Goal: Information Seeking & Learning: Learn about a topic

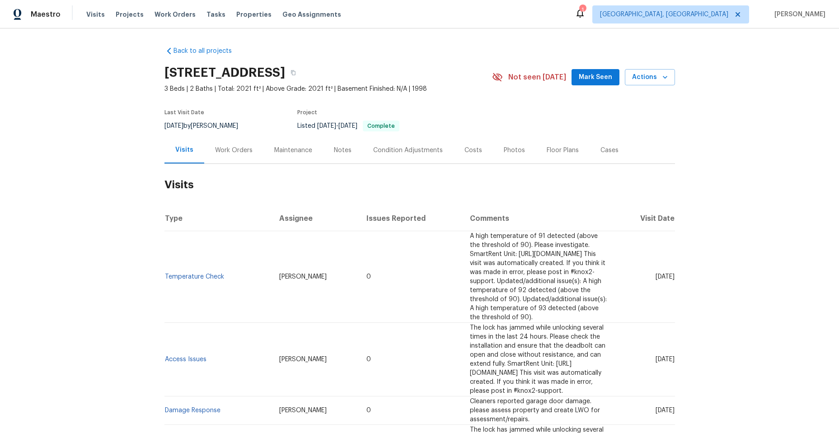
drag, startPoint x: 230, startPoint y: 145, endPoint x: 222, endPoint y: 150, distance: 9.3
click at [230, 146] on div "Work Orders" at bounding box center [233, 150] width 37 height 9
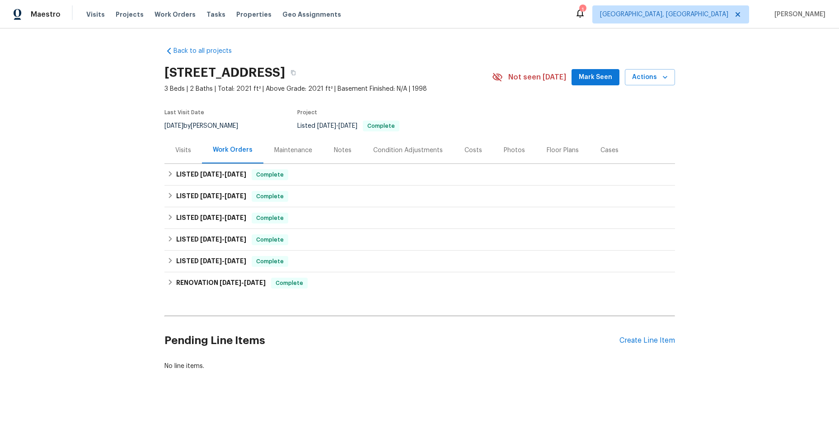
scroll to position [6, 0]
click at [167, 279] on icon at bounding box center [170, 282] width 6 height 6
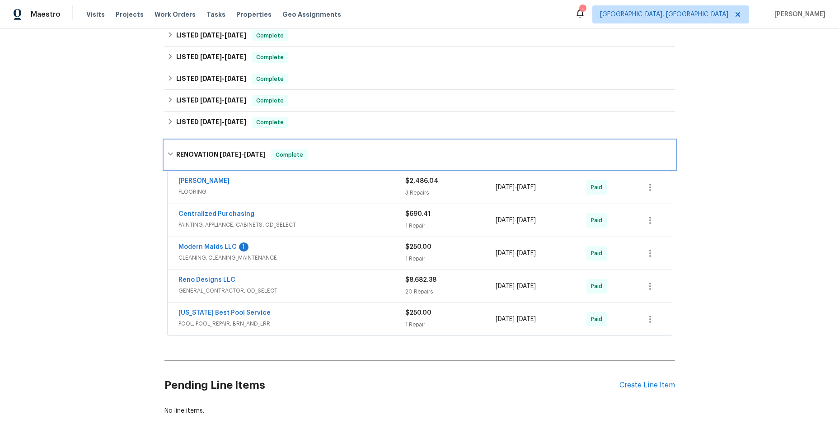
scroll to position [187, 0]
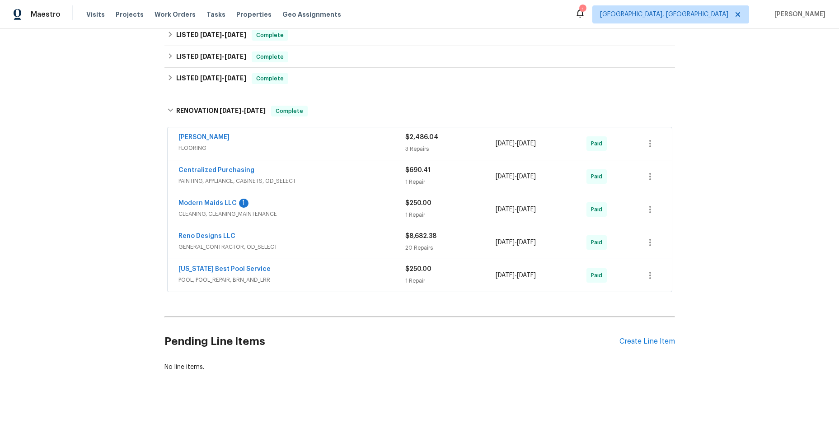
click at [314, 243] on span "GENERAL_CONTRACTOR, OD_SELECT" at bounding box center [291, 247] width 227 height 9
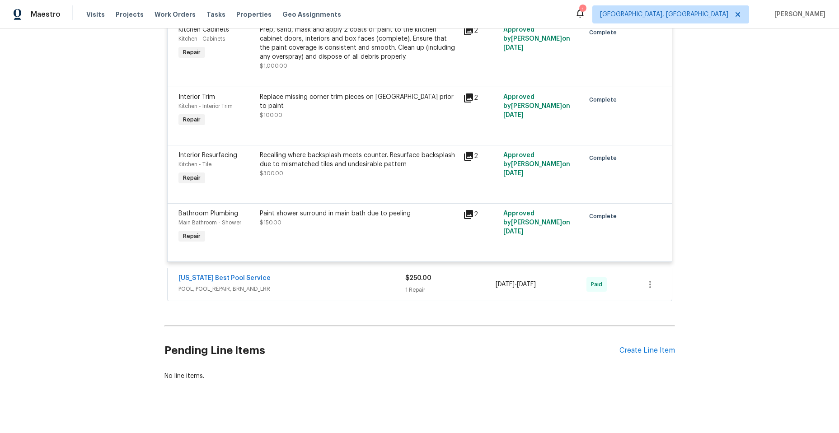
scroll to position [1677, 0]
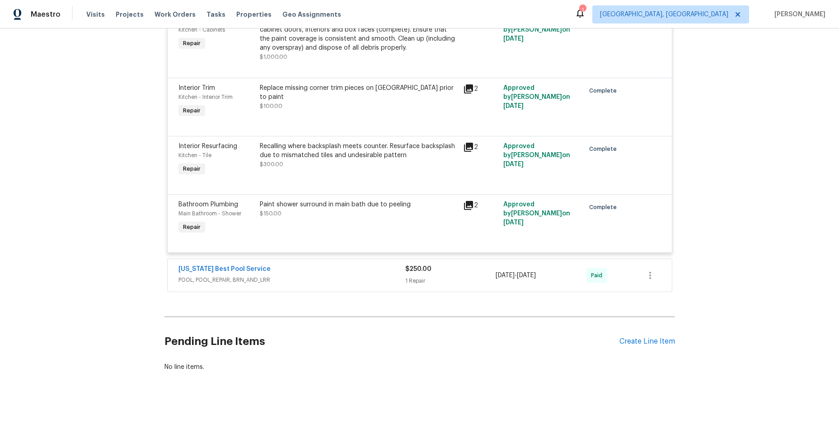
click at [348, 272] on div "Texas Best Pool Service" at bounding box center [291, 270] width 227 height 11
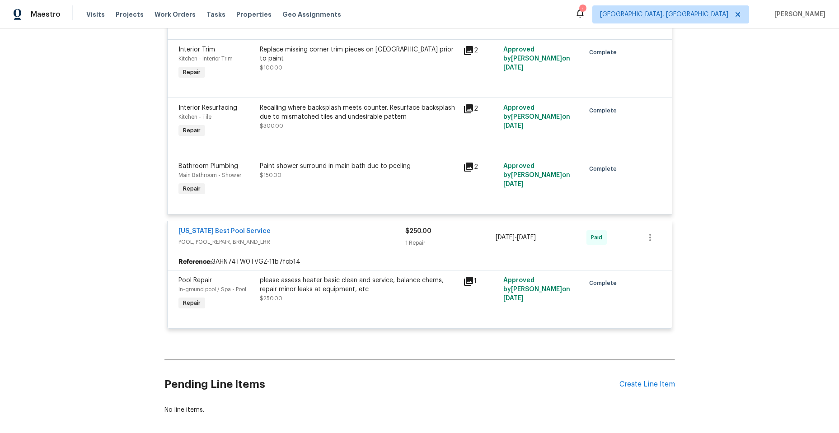
scroll to position [1723, 0]
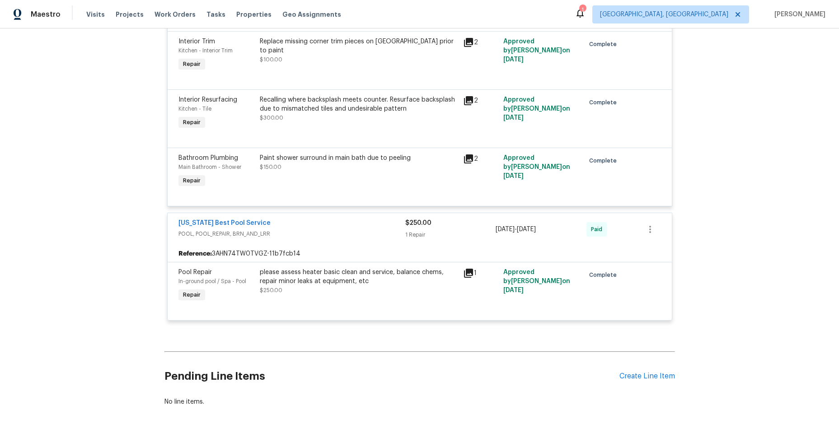
click at [464, 273] on icon at bounding box center [468, 273] width 9 height 9
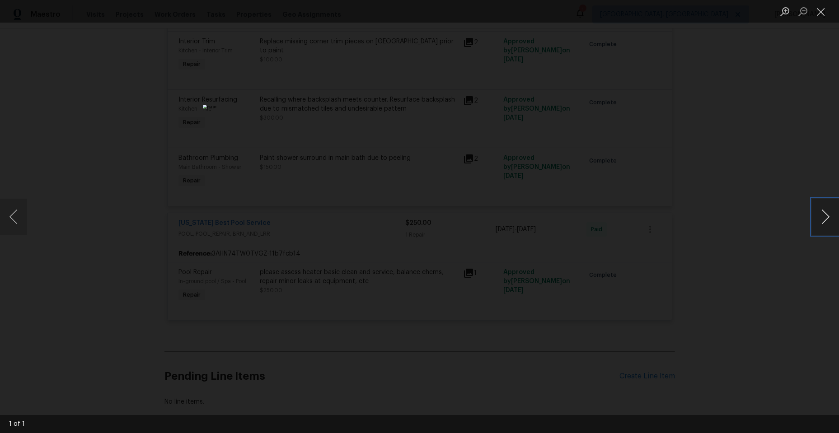
click at [825, 213] on button "Next image" at bounding box center [825, 217] width 27 height 36
click at [821, 213] on button "Next image" at bounding box center [825, 217] width 27 height 36
click at [821, 13] on button "Close lightbox" at bounding box center [821, 12] width 18 height 16
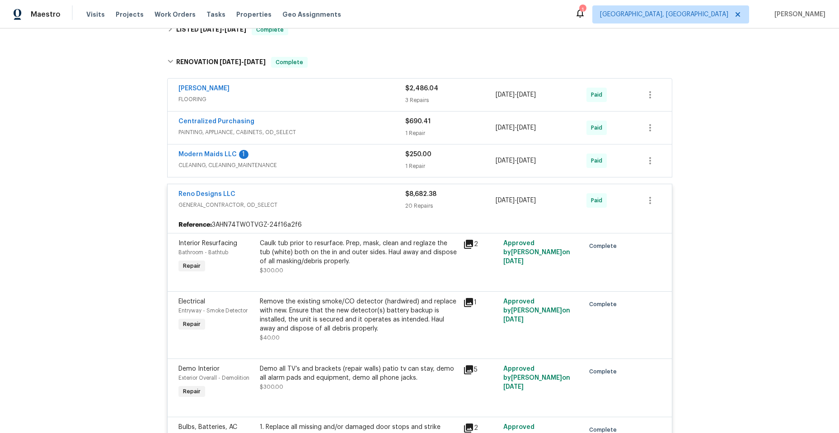
scroll to position [141, 0]
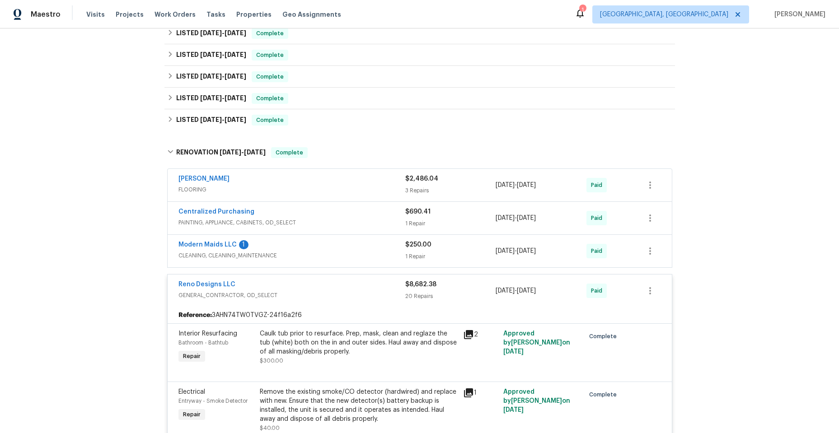
click at [254, 282] on div "Reno Designs LLC" at bounding box center [291, 285] width 227 height 11
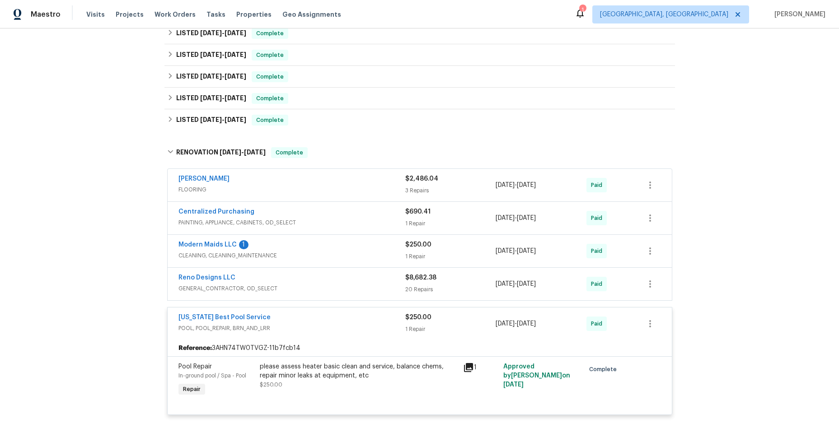
click at [284, 318] on div "[US_STATE] Best Pool Service" at bounding box center [291, 318] width 227 height 11
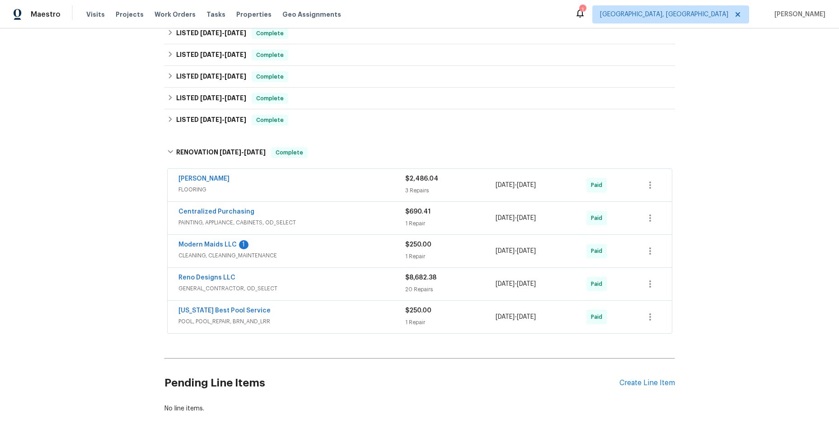
click at [318, 217] on div "Centralized Purchasing" at bounding box center [291, 212] width 227 height 11
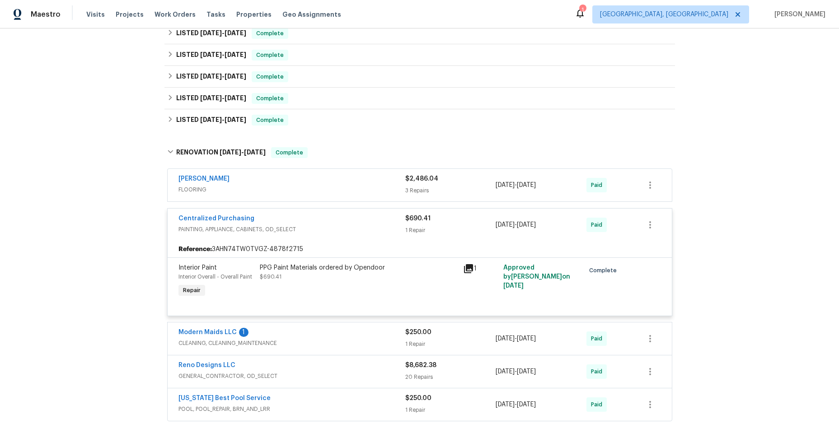
click at [325, 221] on div "Centralized Purchasing" at bounding box center [291, 219] width 227 height 11
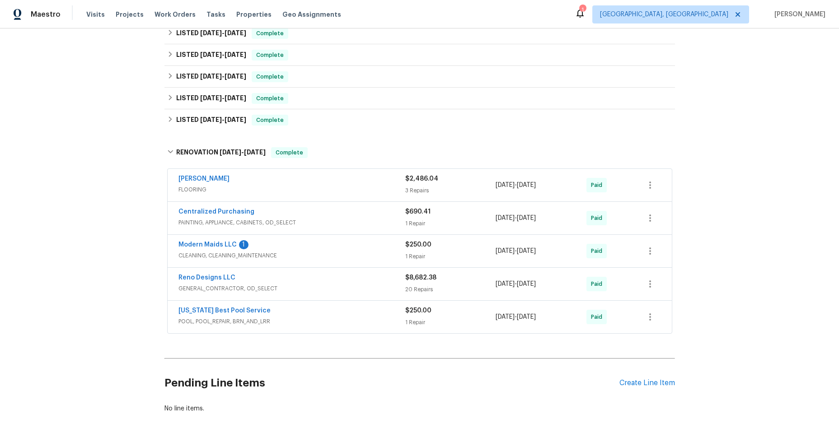
click at [302, 178] on div "Sherwin Williams" at bounding box center [291, 179] width 227 height 11
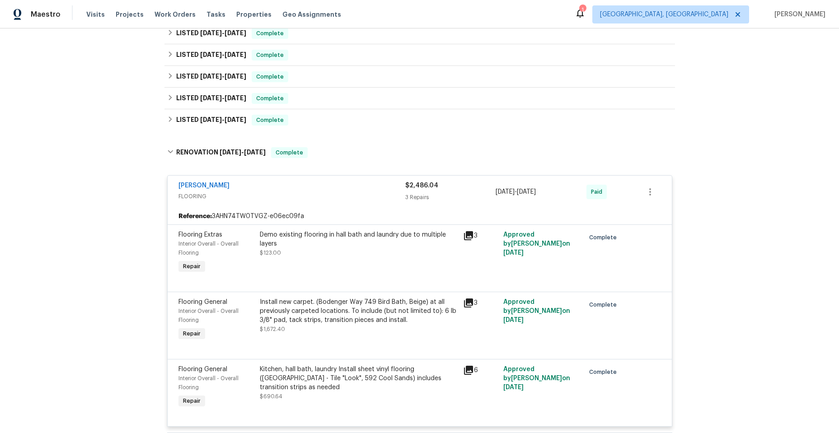
click at [309, 188] on div "Sherwin Williams" at bounding box center [291, 186] width 227 height 11
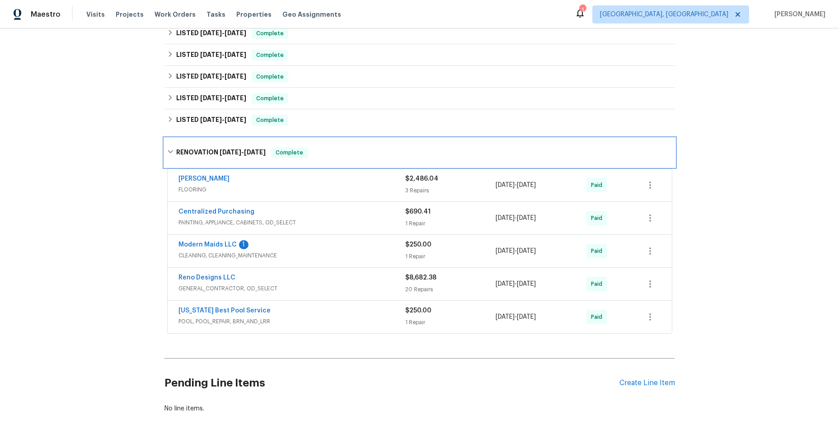
click at [169, 152] on icon at bounding box center [170, 152] width 6 height 6
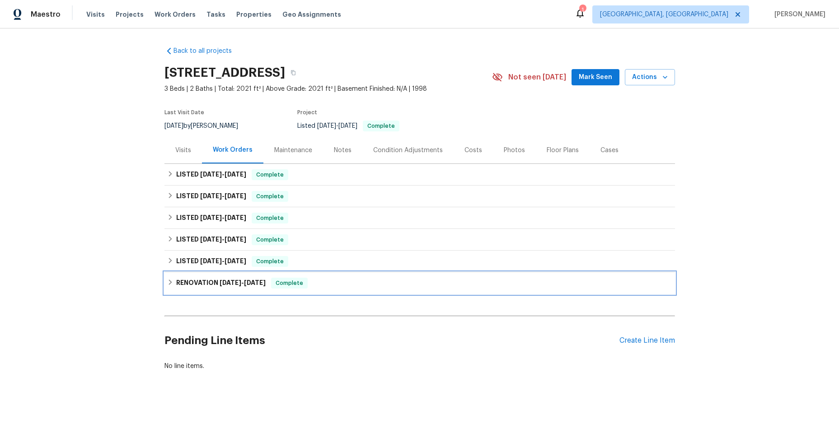
scroll to position [6, 0]
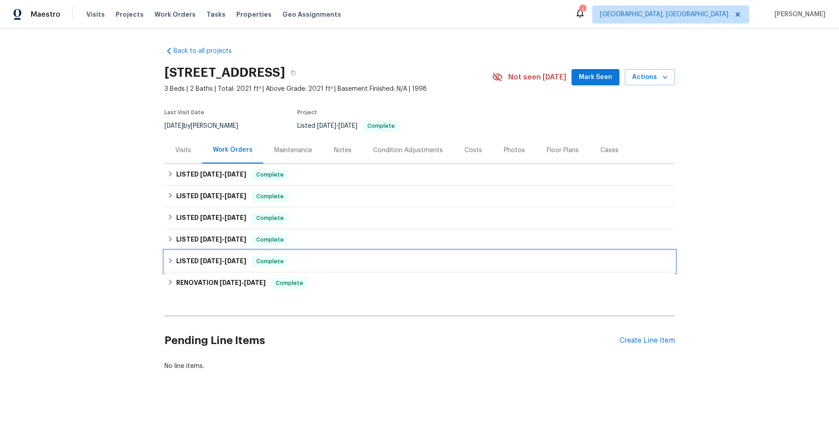
click at [167, 258] on div "LISTED 1/29/25 - 1/30/25 Complete" at bounding box center [419, 261] width 505 height 11
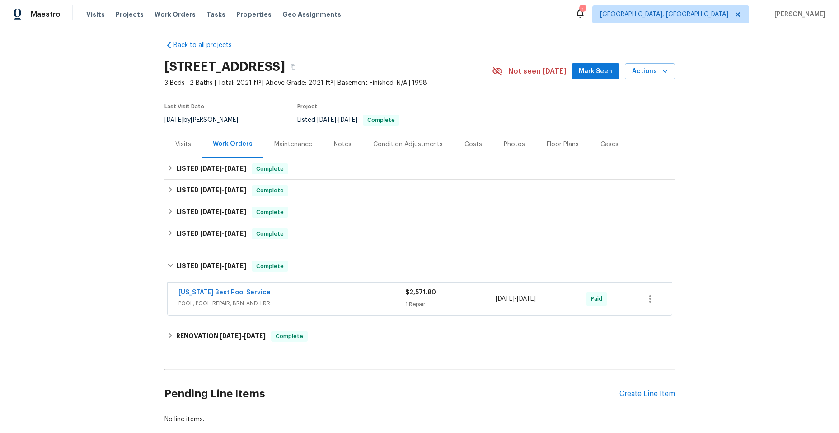
click at [331, 288] on div "Texas Best Pool Service POOL, POOL_REPAIR, BRN_AND_LRR $2,571.80 1 Repair 1/29/…" at bounding box center [420, 299] width 504 height 33
click at [332, 308] on div "Texas Best Pool Service POOL, POOL_REPAIR, BRN_AND_LRR" at bounding box center [291, 299] width 227 height 22
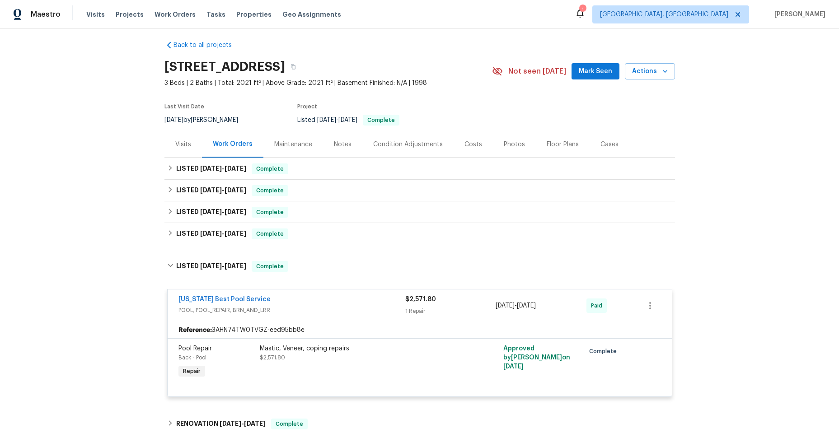
scroll to position [51, 0]
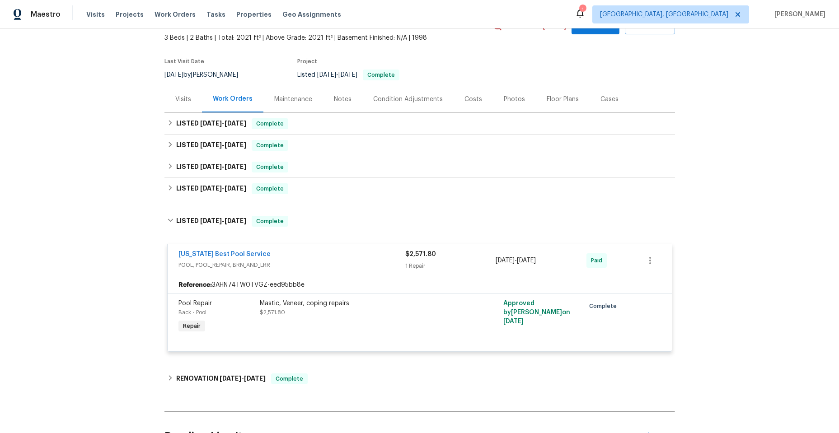
click at [331, 259] on div "[US_STATE] Best Pool Service" at bounding box center [291, 255] width 227 height 11
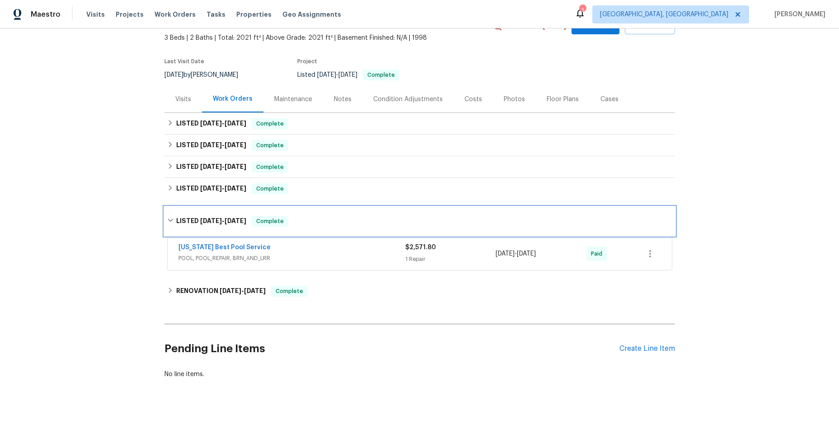
click at [169, 222] on icon at bounding box center [170, 220] width 6 height 6
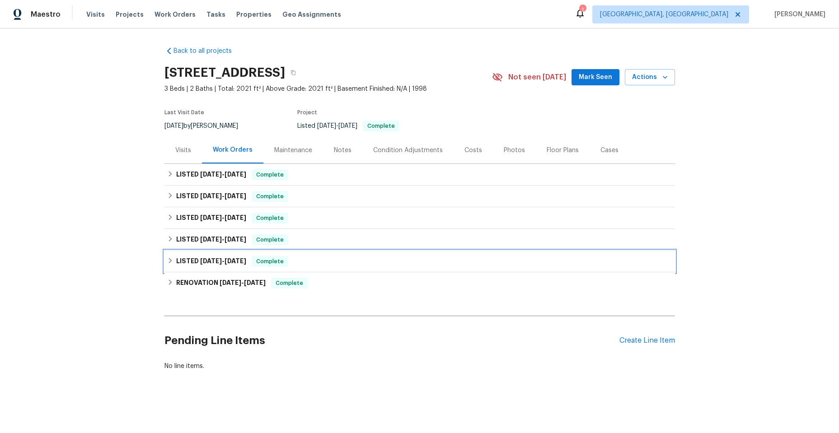
scroll to position [6, 0]
click at [168, 236] on icon at bounding box center [170, 239] width 6 height 6
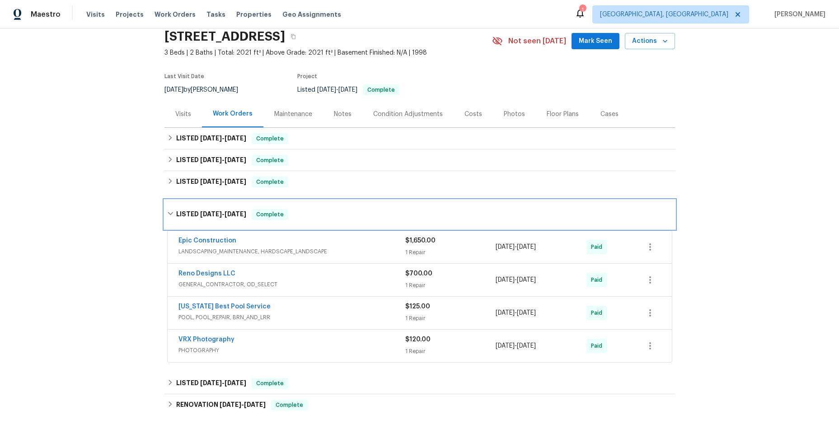
scroll to position [51, 0]
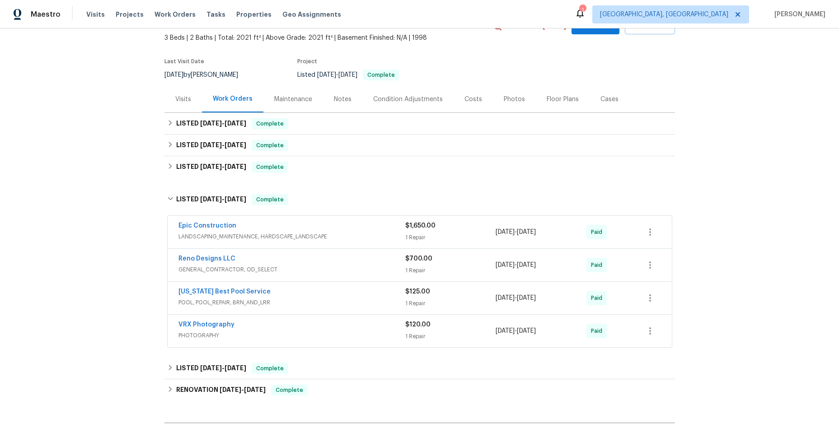
click at [353, 234] on span "LANDSCAPING_MAINTENANCE, HARDSCAPE_LANDSCAPE" at bounding box center [291, 236] width 227 height 9
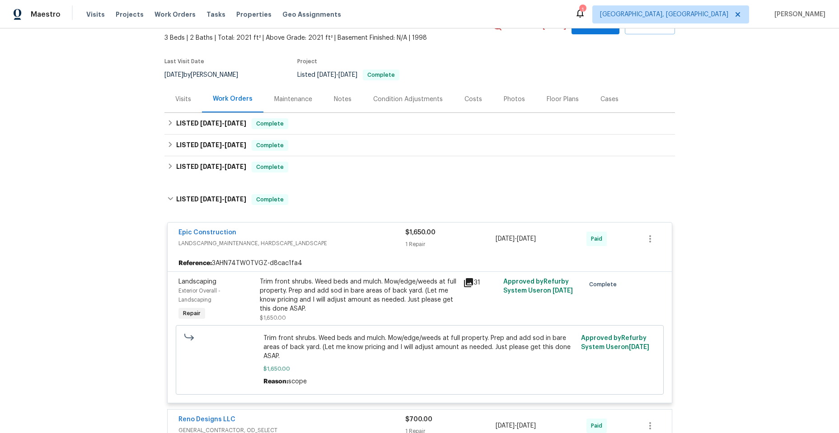
click at [353, 234] on div "Epic Construction" at bounding box center [291, 233] width 227 height 11
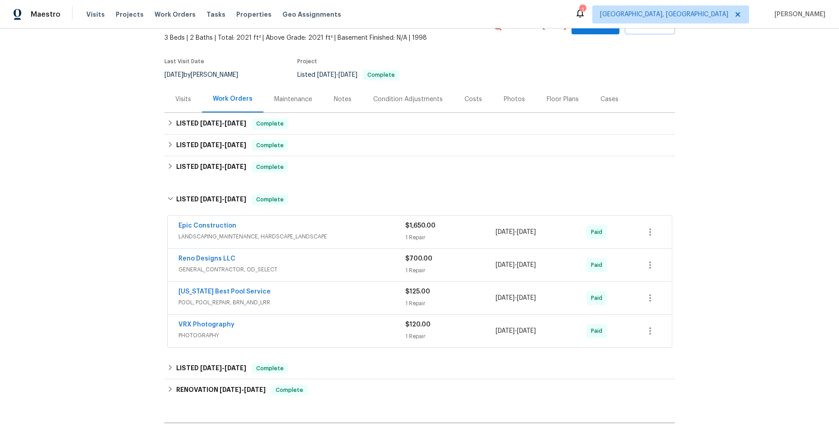
click at [340, 264] on div "Reno Designs LLC" at bounding box center [291, 259] width 227 height 11
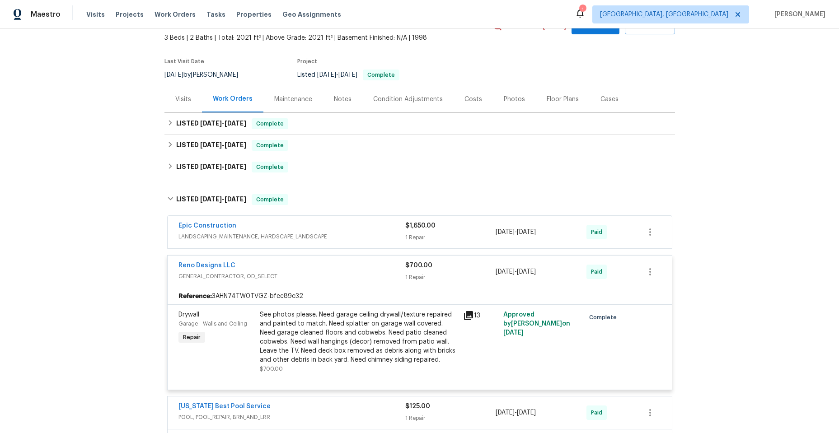
click at [338, 278] on span "GENERAL_CONTRACTOR, OD_SELECT" at bounding box center [291, 276] width 227 height 9
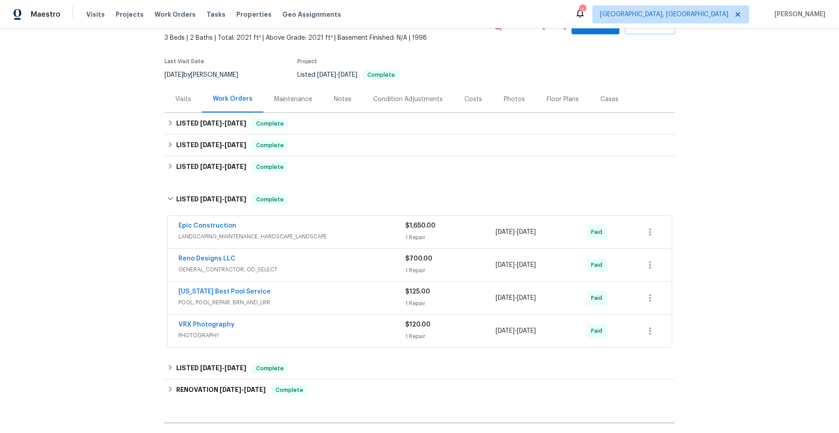
click at [331, 297] on div "[US_STATE] Best Pool Service" at bounding box center [291, 292] width 227 height 11
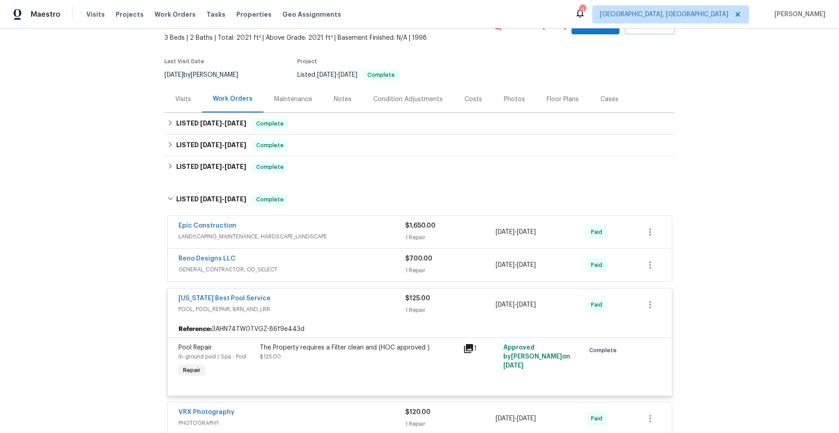
click at [330, 310] on span "POOL, POOL_REPAIR, BRN_AND_LRR" at bounding box center [291, 309] width 227 height 9
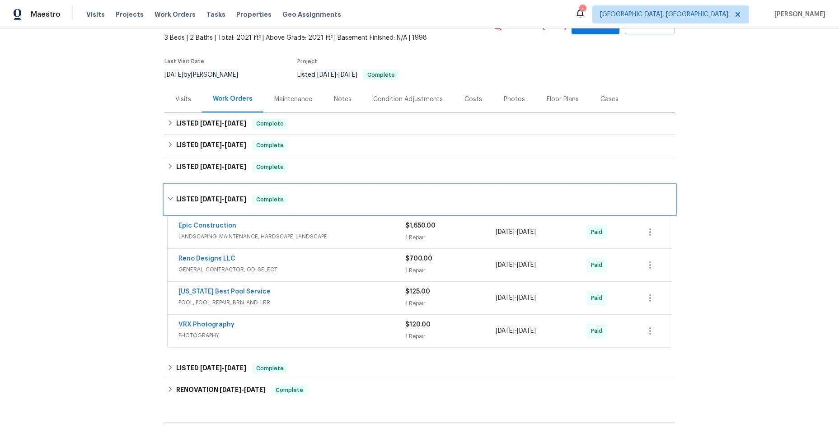
click at [164, 197] on div "LISTED 2/28/25 - 4/15/25 Complete" at bounding box center [419, 199] width 510 height 29
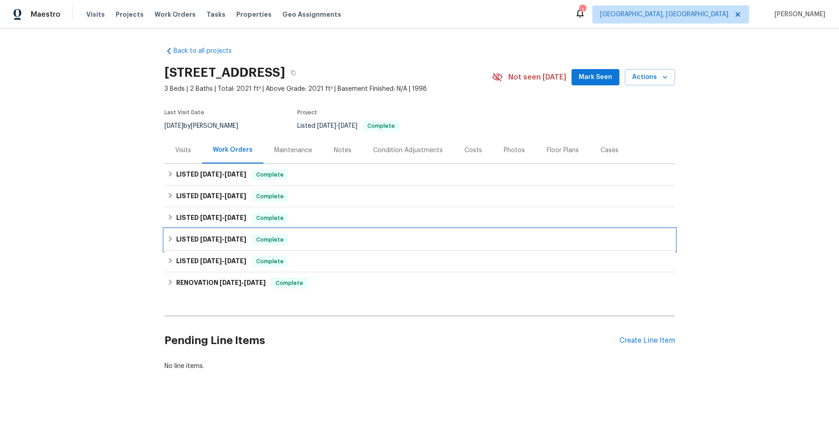
scroll to position [6, 0]
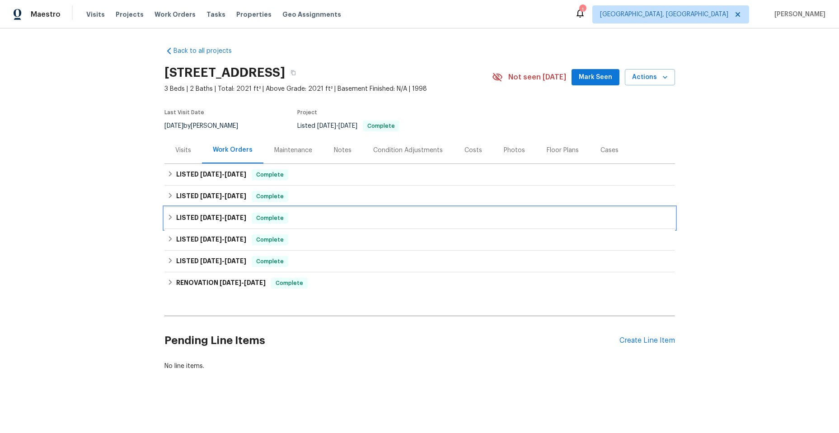
click at [167, 214] on icon at bounding box center [170, 217] width 6 height 6
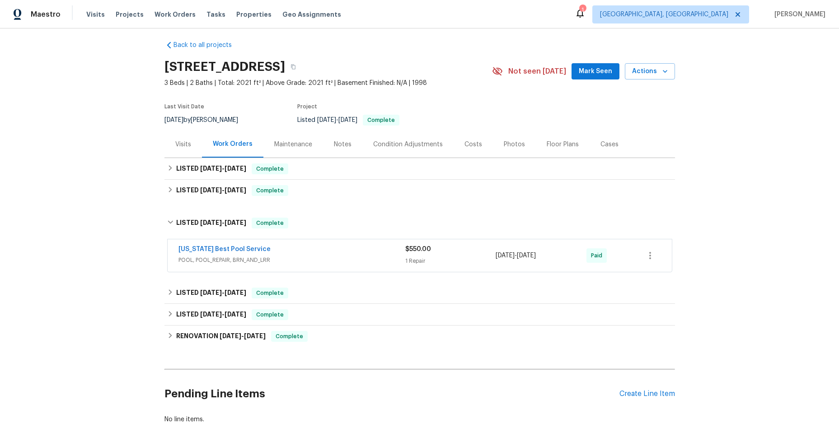
click at [330, 255] on div "[US_STATE] Best Pool Service" at bounding box center [291, 250] width 227 height 11
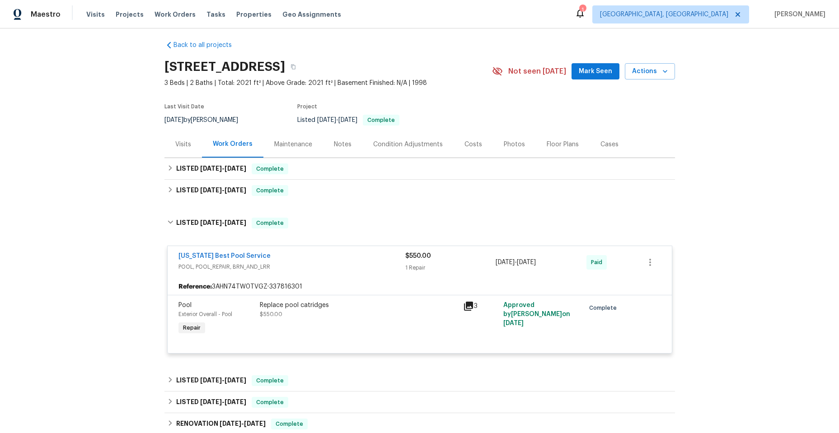
click at [464, 303] on icon at bounding box center [468, 306] width 9 height 9
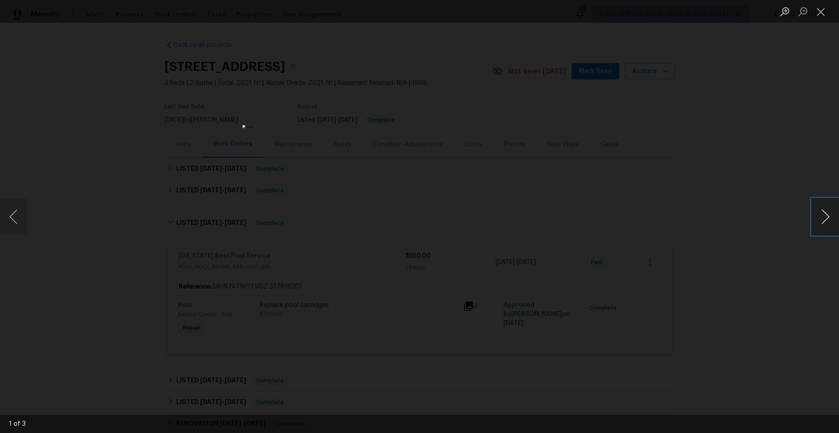
click at [827, 213] on button "Next image" at bounding box center [825, 217] width 27 height 36
click at [824, 12] on button "Close lightbox" at bounding box center [821, 12] width 18 height 16
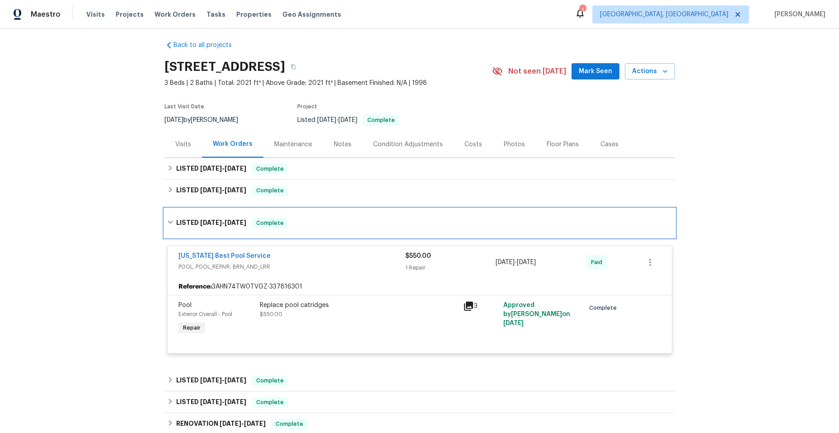
click at [167, 221] on icon at bounding box center [170, 222] width 6 height 6
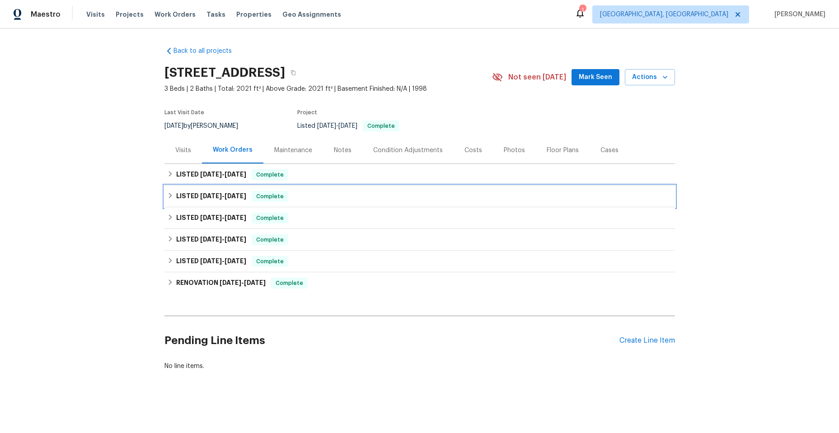
click at [167, 192] on icon at bounding box center [170, 195] width 6 height 6
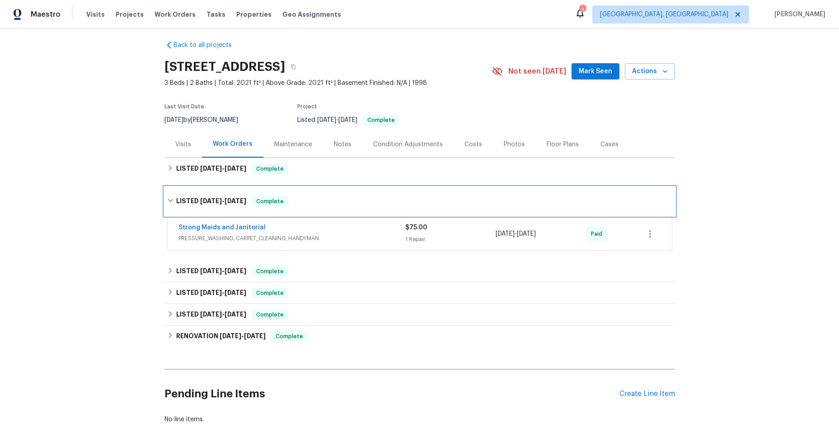
click at [168, 200] on icon at bounding box center [170, 200] width 6 height 6
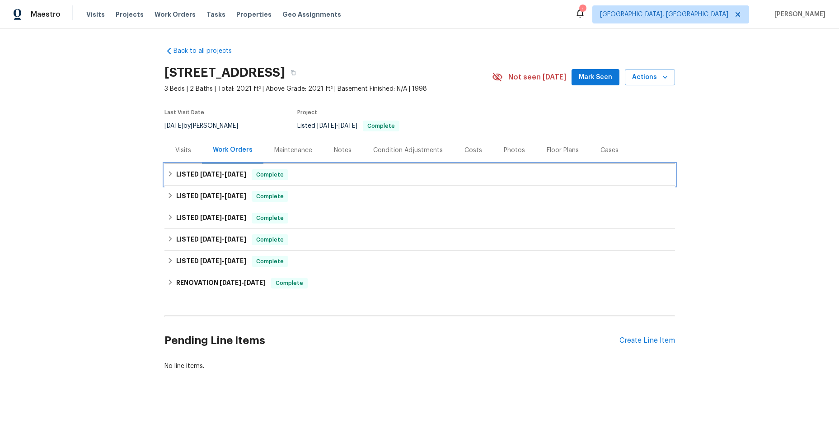
click at [164, 168] on div "LISTED 6/6/25 - 6/16/25 Complete" at bounding box center [419, 175] width 510 height 22
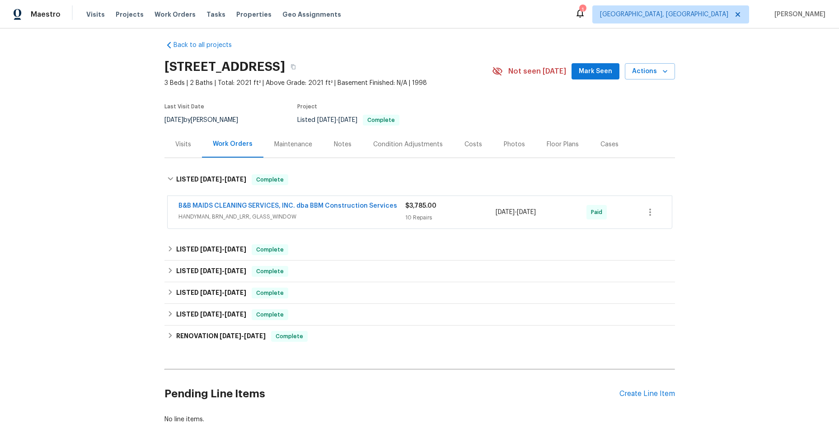
click at [330, 220] on span "HANDYMAN, BRN_AND_LRR, GLASS_WINDOW" at bounding box center [291, 216] width 227 height 9
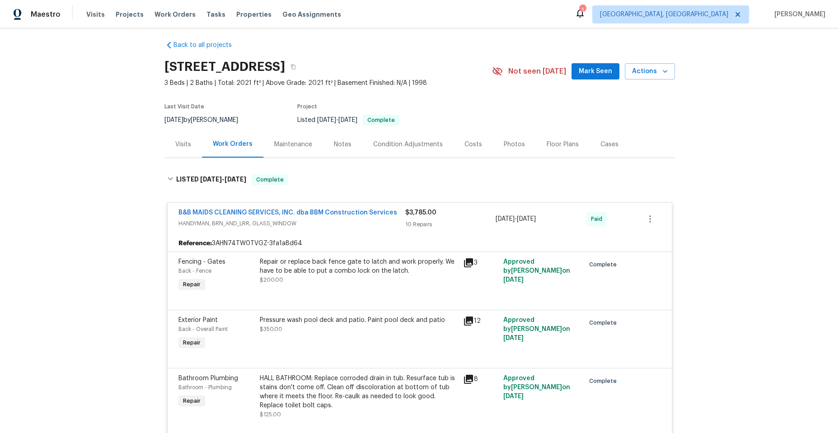
click at [473, 258] on div "3" at bounding box center [480, 263] width 35 height 11
click at [464, 264] on icon at bounding box center [468, 263] width 11 height 11
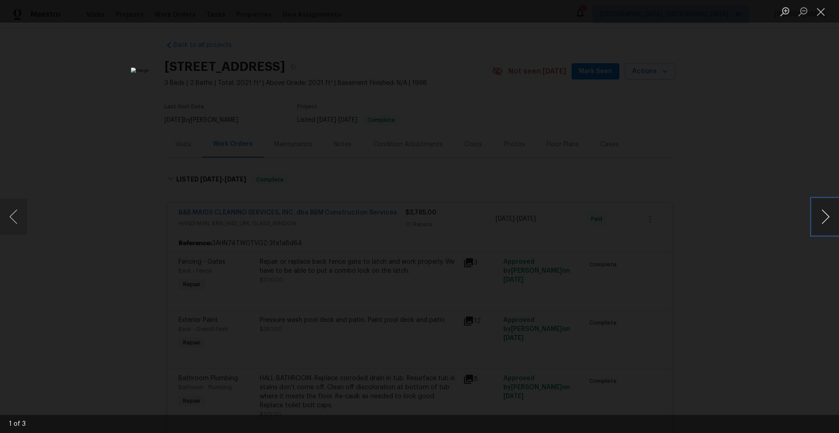
click at [821, 219] on button "Next image" at bounding box center [825, 217] width 27 height 36
click at [821, 14] on button "Close lightbox" at bounding box center [821, 12] width 18 height 16
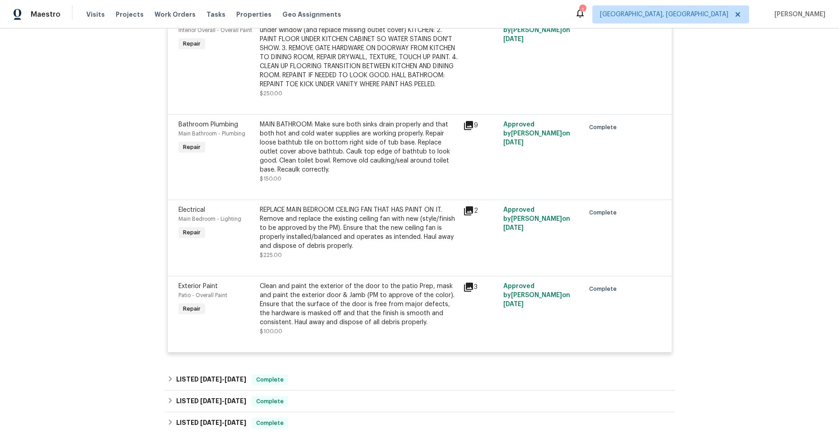
scroll to position [774, 0]
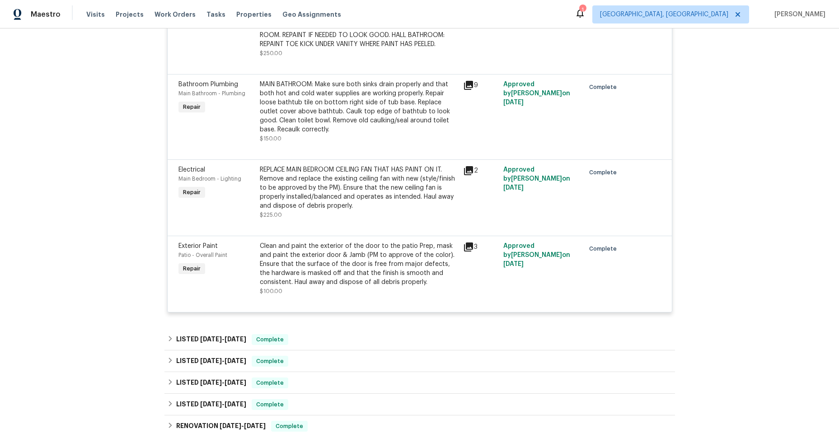
click at [467, 90] on icon at bounding box center [468, 85] width 9 height 9
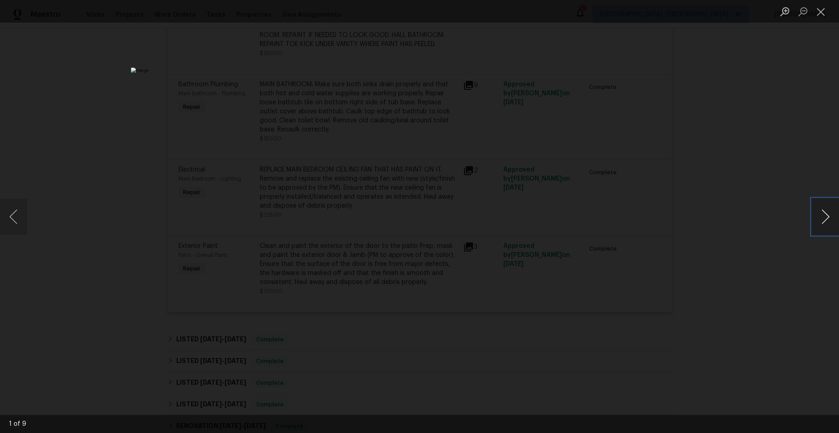
click at [825, 212] on button "Next image" at bounding box center [825, 217] width 27 height 36
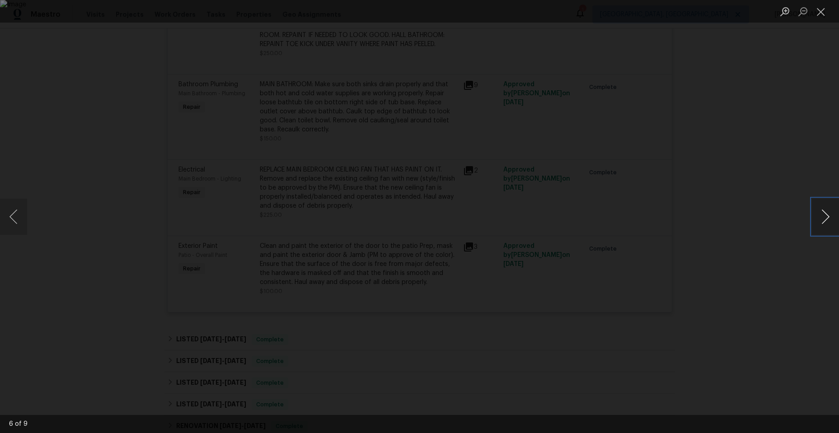
click at [825, 212] on button "Next image" at bounding box center [825, 217] width 27 height 36
click at [824, 13] on button "Close lightbox" at bounding box center [821, 12] width 18 height 16
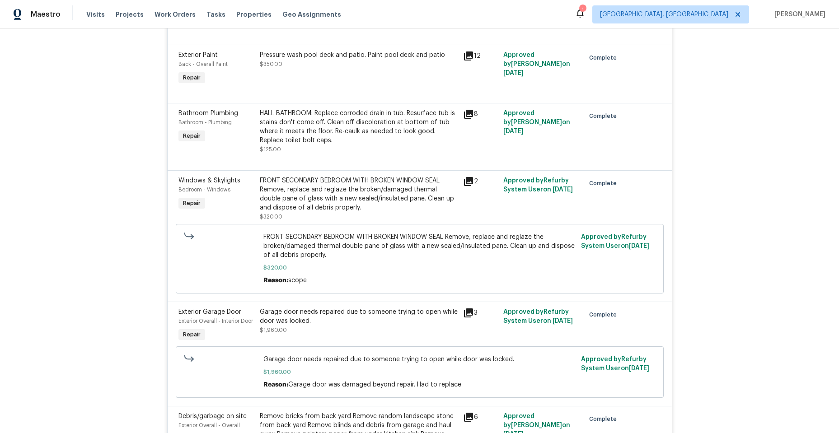
scroll to position [136, 0]
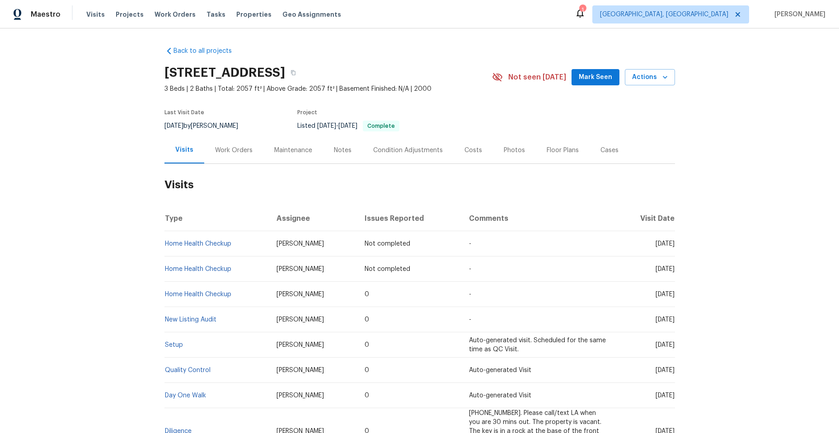
click at [225, 145] on div "Work Orders" at bounding box center [233, 150] width 59 height 27
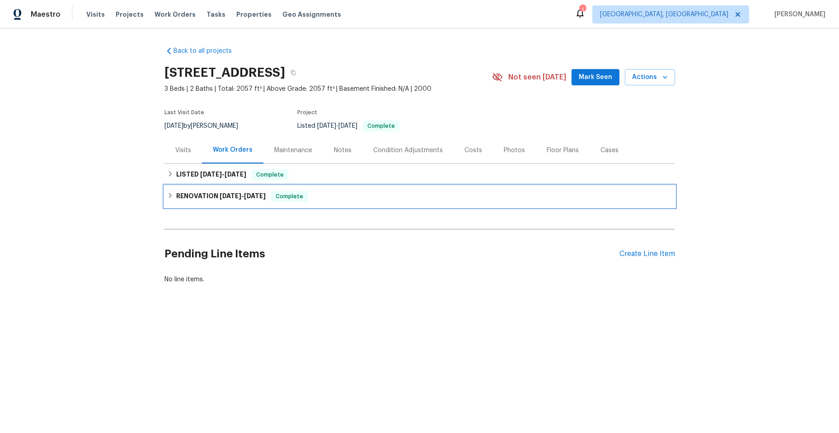
click at [167, 195] on icon at bounding box center [170, 195] width 6 height 6
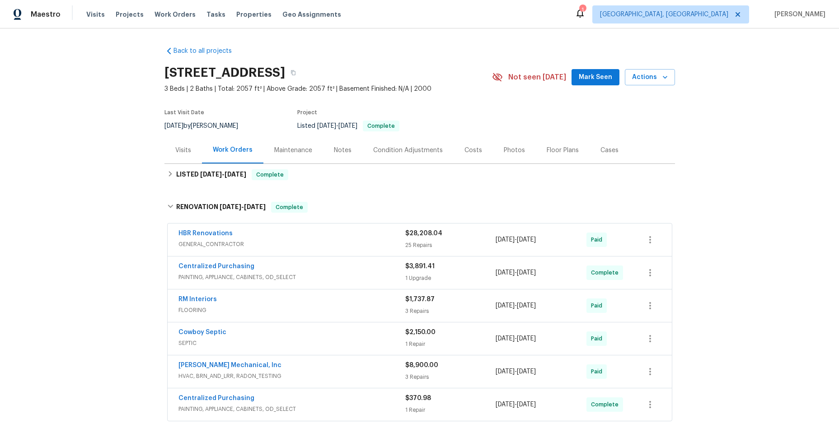
click at [283, 242] on span "GENERAL_CONTRACTOR" at bounding box center [291, 244] width 227 height 9
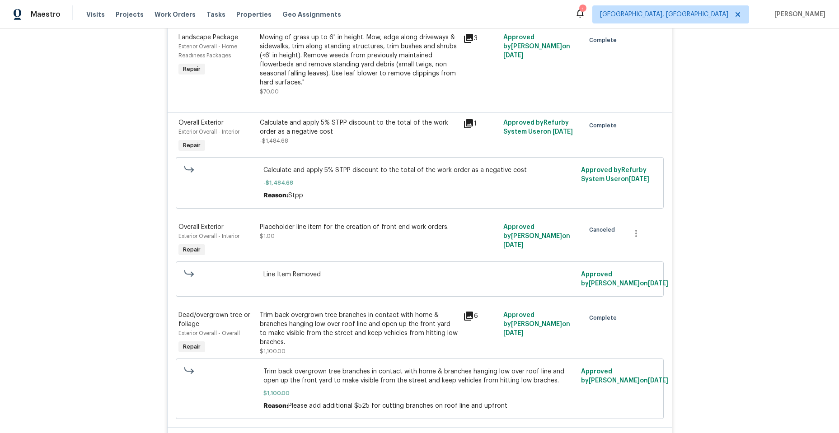
scroll to position [1129, 0]
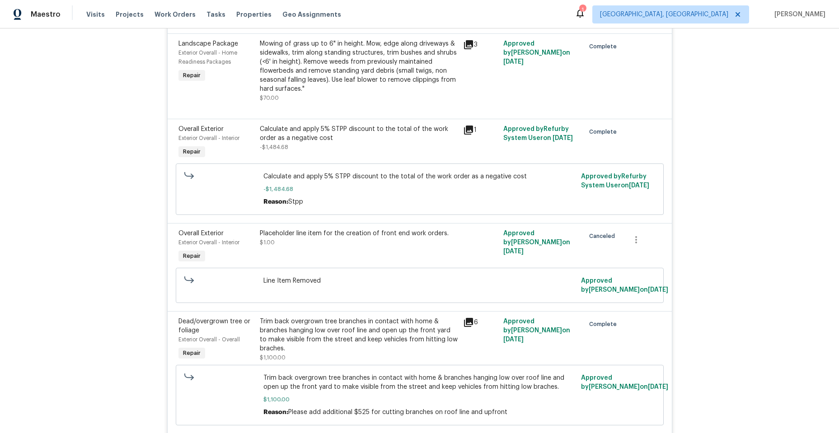
click at [468, 125] on icon at bounding box center [468, 130] width 11 height 11
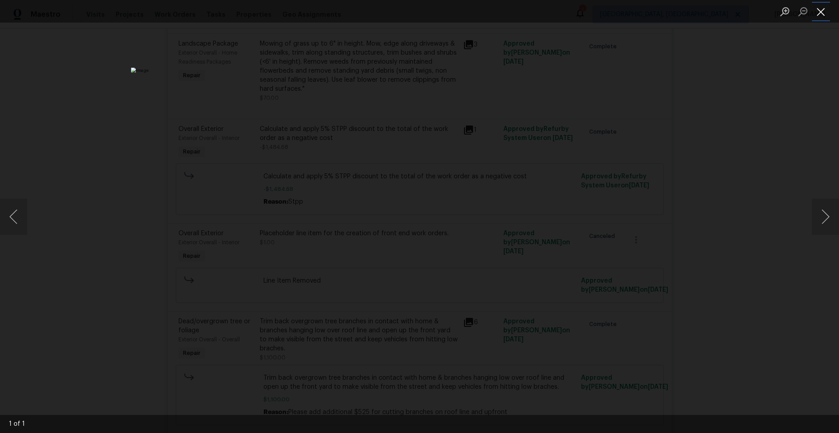
click at [816, 10] on button "Close lightbox" at bounding box center [821, 12] width 18 height 16
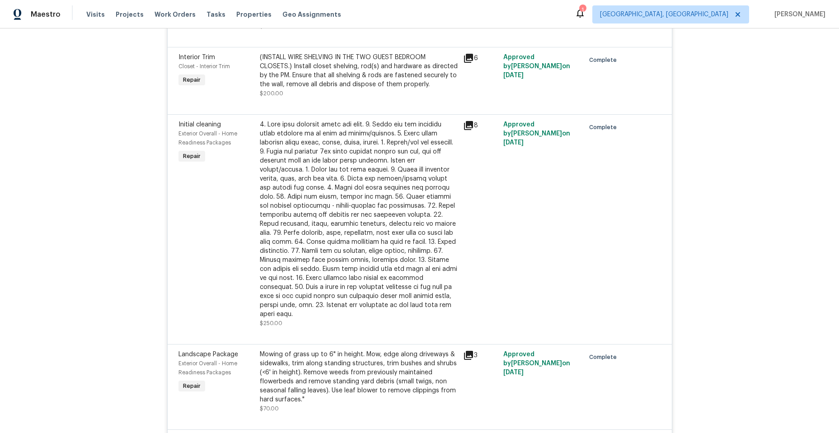
scroll to position [813, 0]
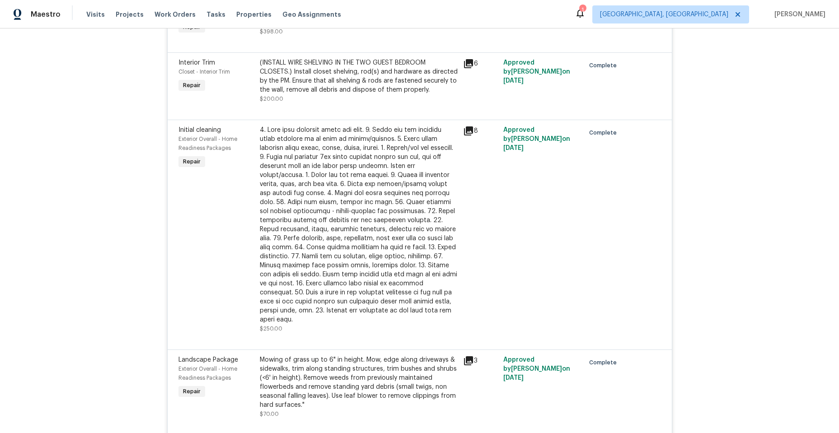
click at [467, 356] on icon at bounding box center [468, 360] width 9 height 9
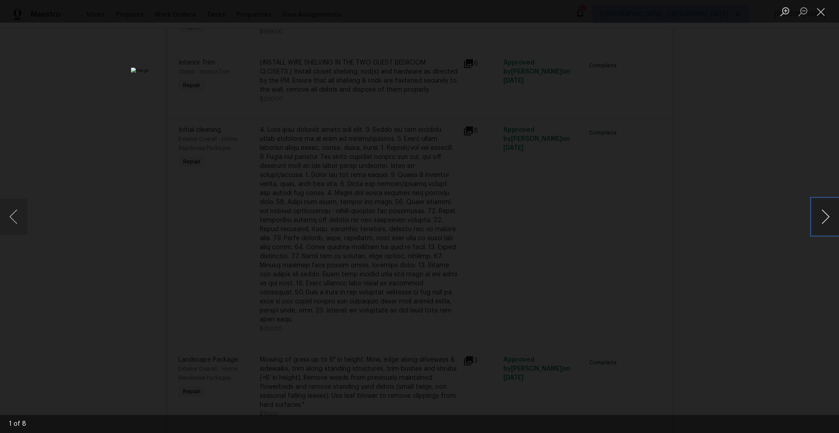
click at [827, 218] on button "Next image" at bounding box center [825, 217] width 27 height 36
click at [819, 14] on button "Close lightbox" at bounding box center [821, 12] width 18 height 16
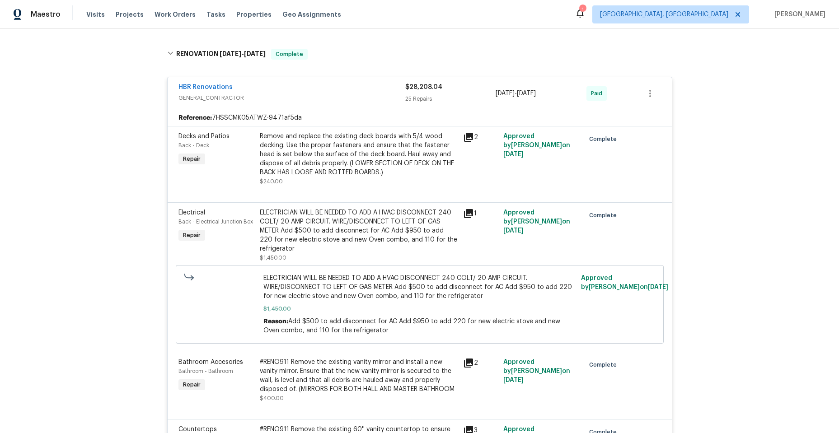
scroll to position [136, 0]
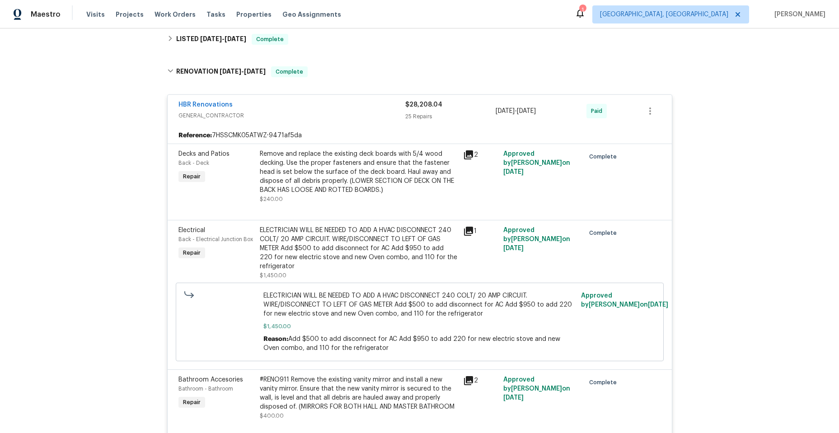
click at [463, 154] on icon at bounding box center [468, 155] width 11 height 11
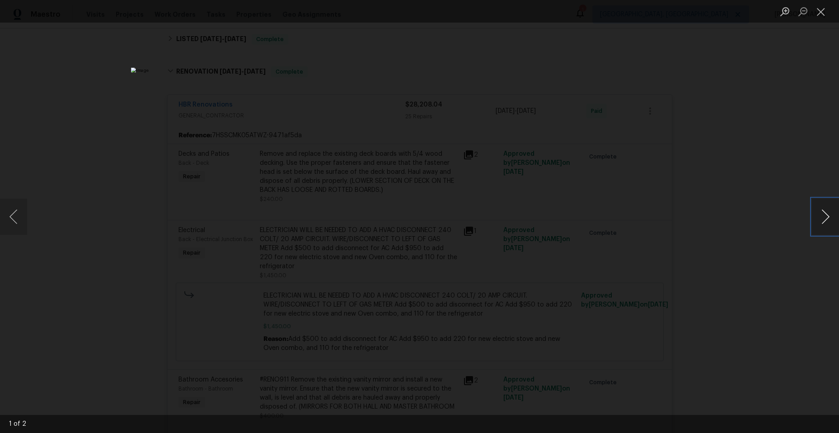
click at [827, 219] on button "Next image" at bounding box center [825, 217] width 27 height 36
click at [819, 13] on button "Close lightbox" at bounding box center [821, 12] width 18 height 16
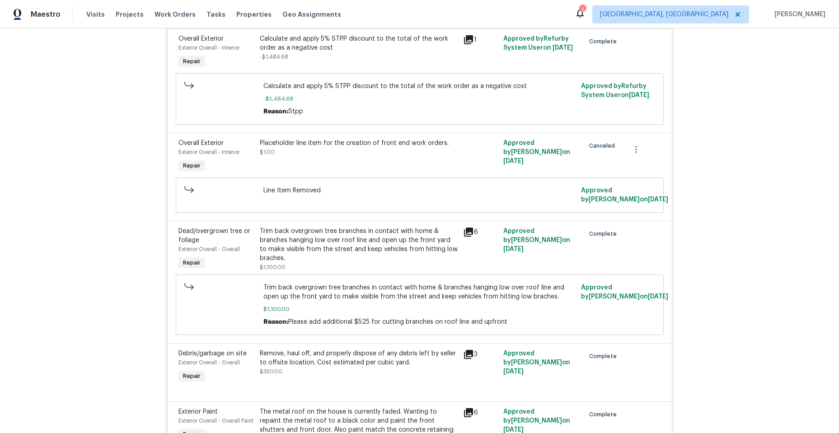
scroll to position [1265, 0]
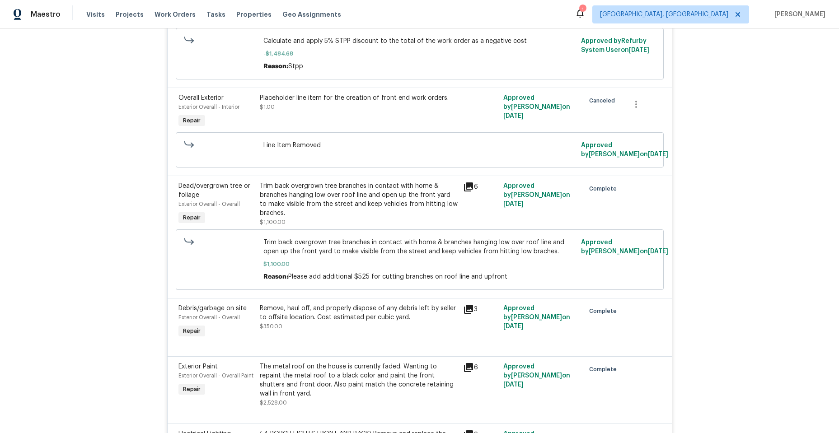
click at [468, 183] on icon at bounding box center [468, 187] width 9 height 9
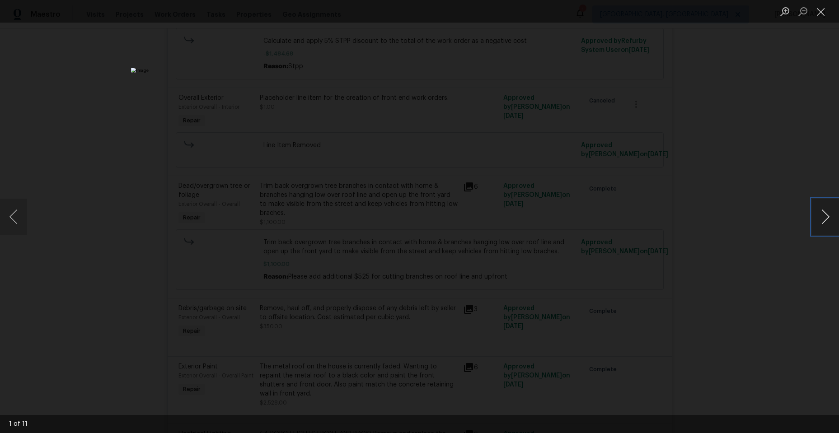
click at [824, 215] on button "Next image" at bounding box center [825, 217] width 27 height 36
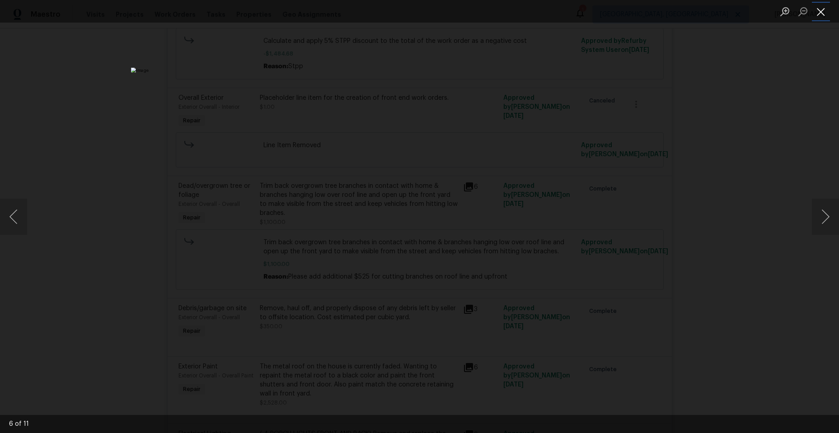
click at [822, 13] on button "Close lightbox" at bounding box center [821, 12] width 18 height 16
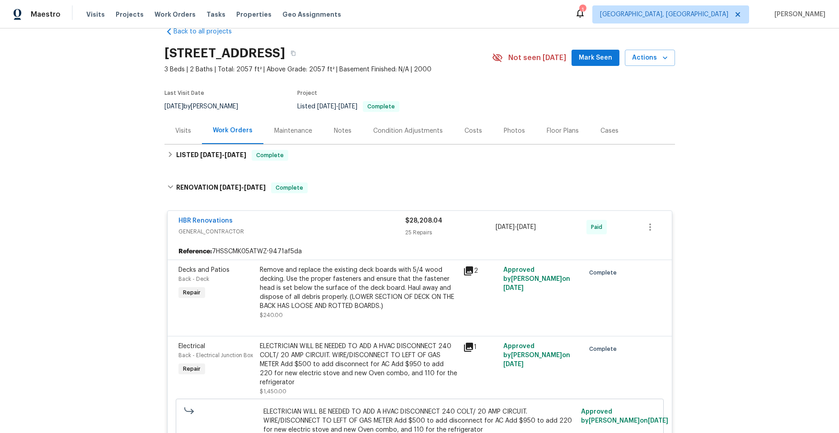
scroll to position [0, 0]
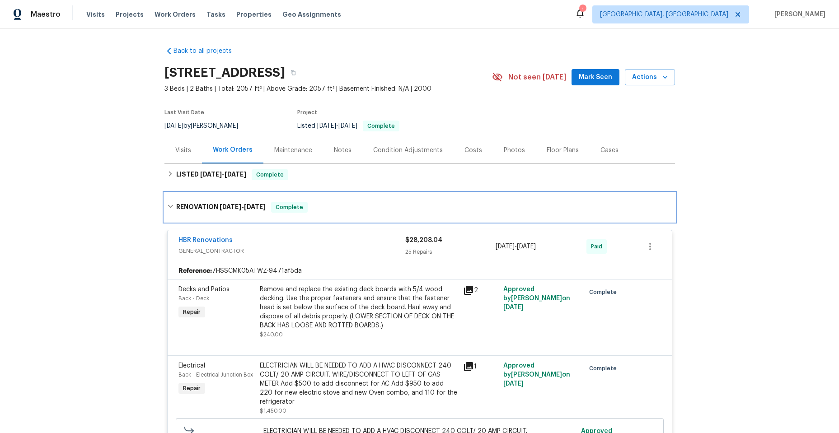
click at [167, 208] on icon at bounding box center [170, 206] width 6 height 6
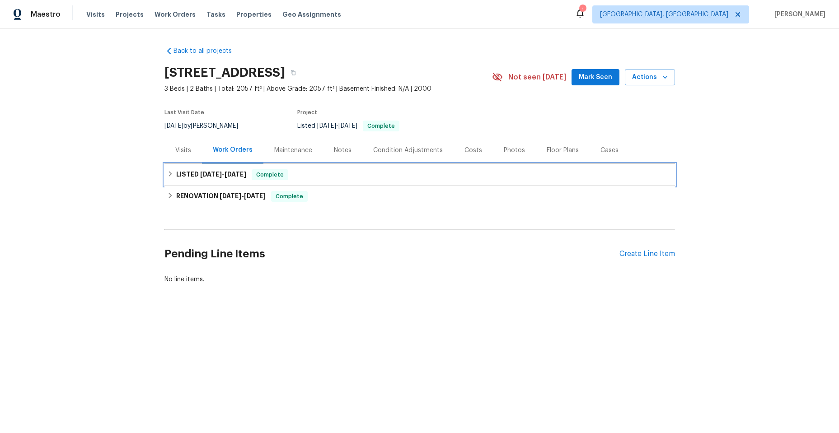
click at [169, 174] on icon at bounding box center [170, 173] width 3 height 5
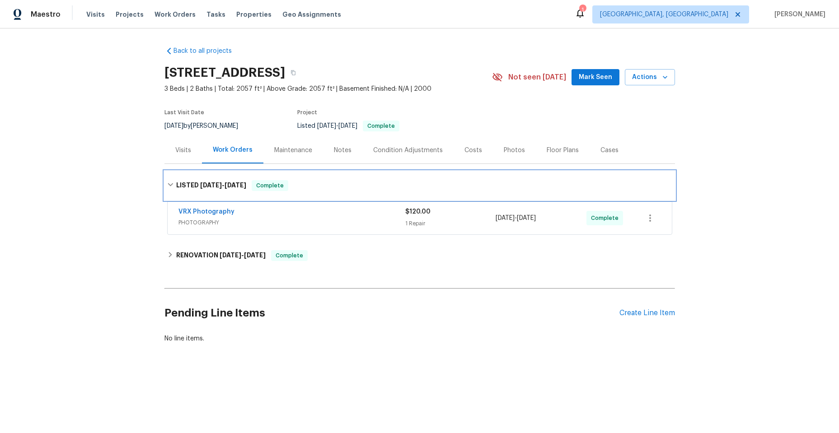
click at [168, 184] on icon at bounding box center [170, 184] width 5 height 3
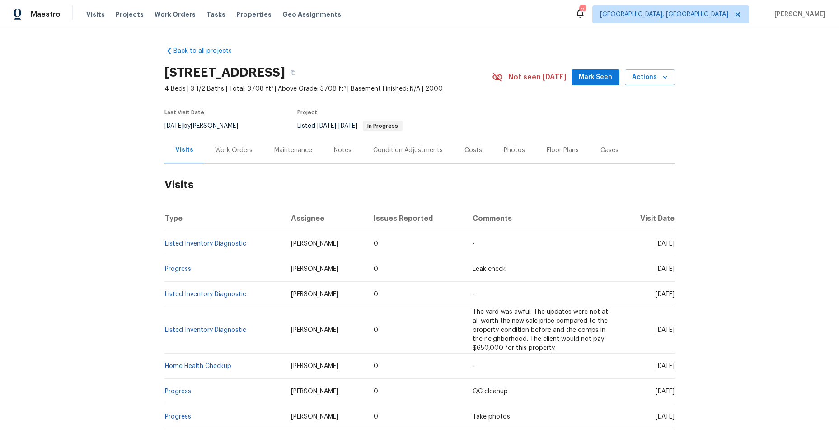
click at [229, 148] on div "Work Orders" at bounding box center [233, 150] width 37 height 9
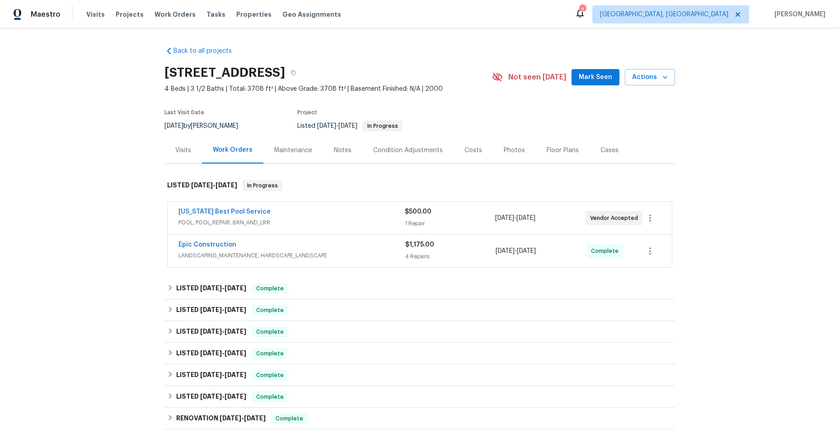
click at [316, 209] on div "[US_STATE] Best Pool Service" at bounding box center [291, 212] width 226 height 11
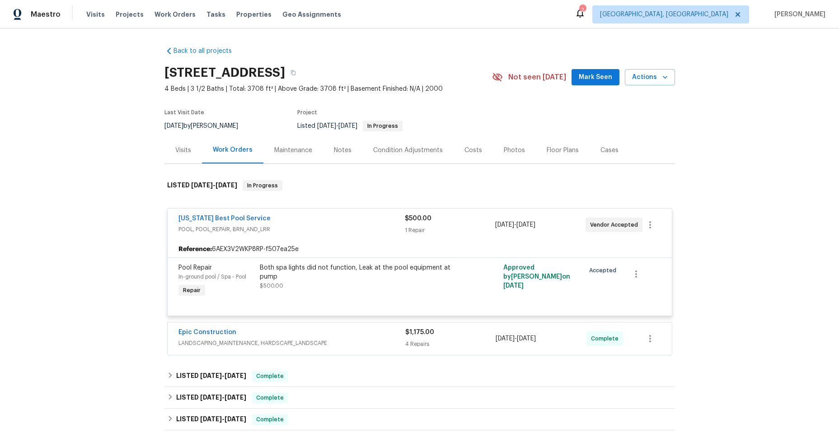
click at [319, 227] on span "POOL, POOL_REPAIR, BRN_AND_LRR" at bounding box center [291, 229] width 226 height 9
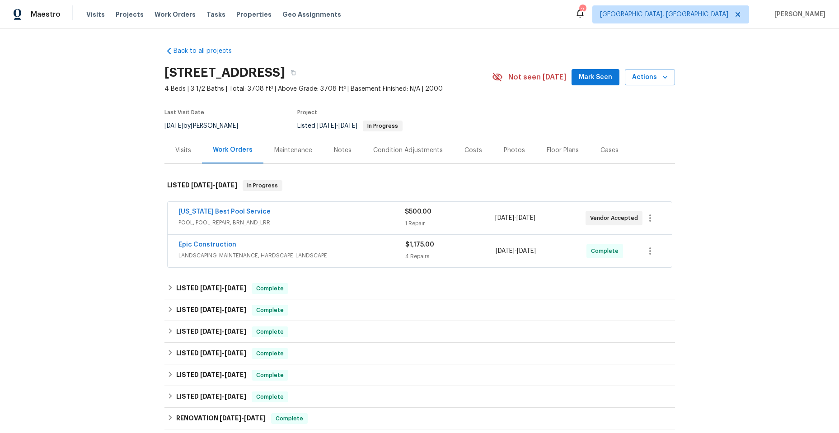
click at [337, 248] on div "Epic Construction" at bounding box center [291, 245] width 227 height 11
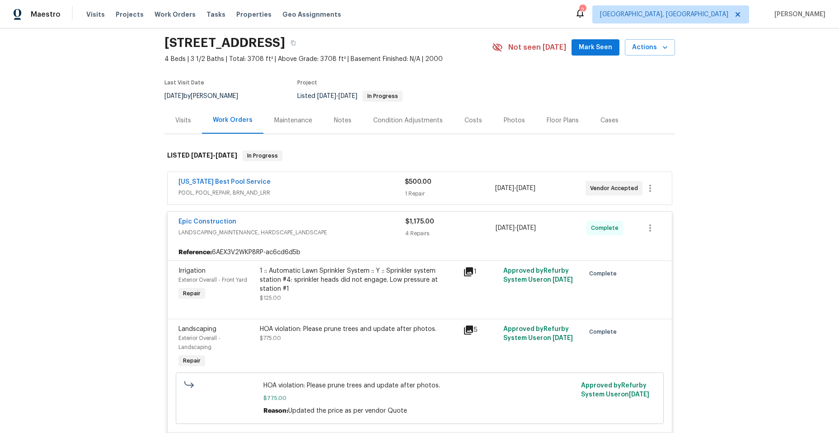
scroll to position [45, 0]
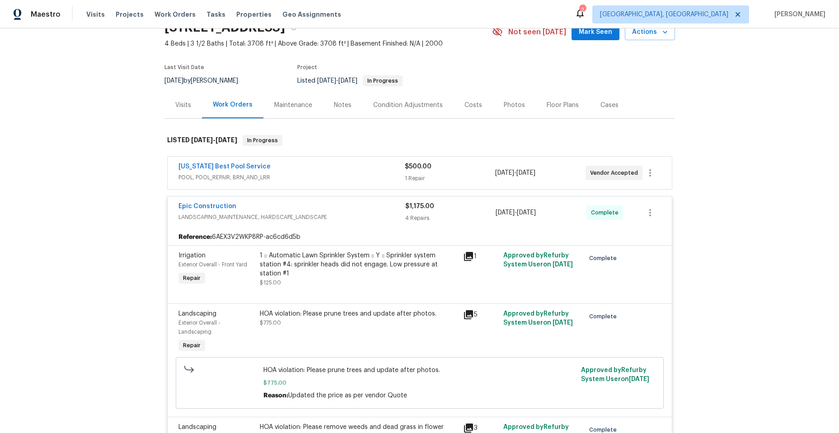
click at [349, 207] on div "Epic Construction" at bounding box center [291, 207] width 227 height 11
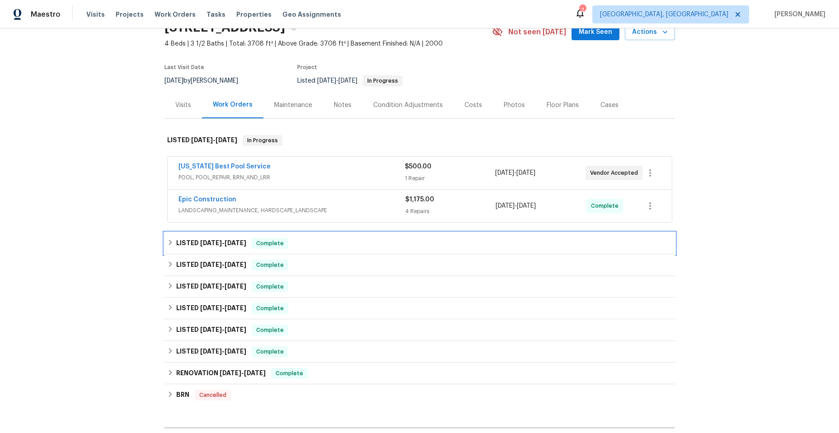
click at [169, 243] on icon at bounding box center [170, 242] width 6 height 6
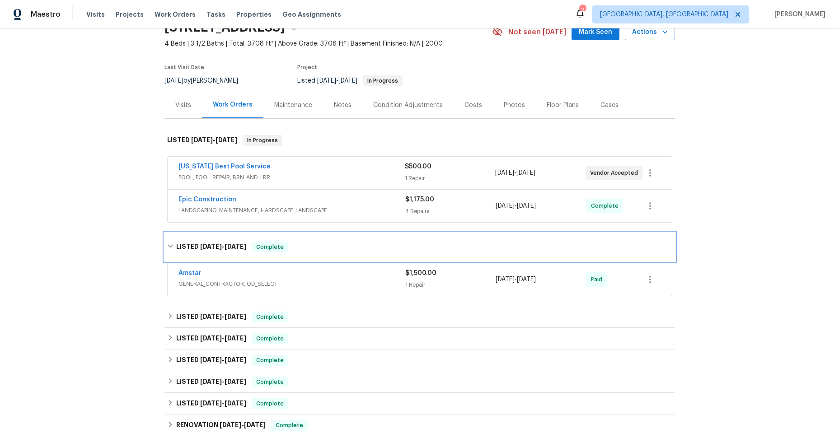
click at [169, 243] on icon at bounding box center [170, 246] width 6 height 6
